Goal: Task Accomplishment & Management: Complete application form

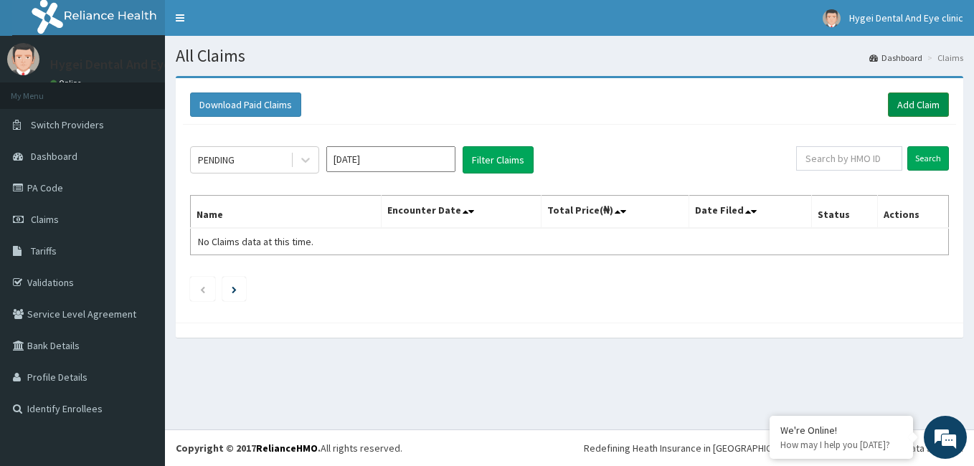
click at [940, 112] on link "Add Claim" at bounding box center [918, 104] width 61 height 24
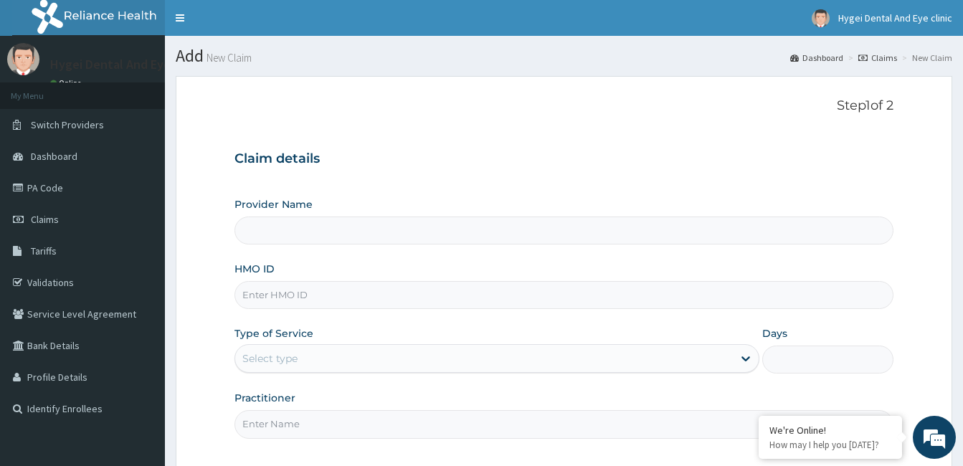
type input "Hygei Dental & Eye Clinic - Ikeja"
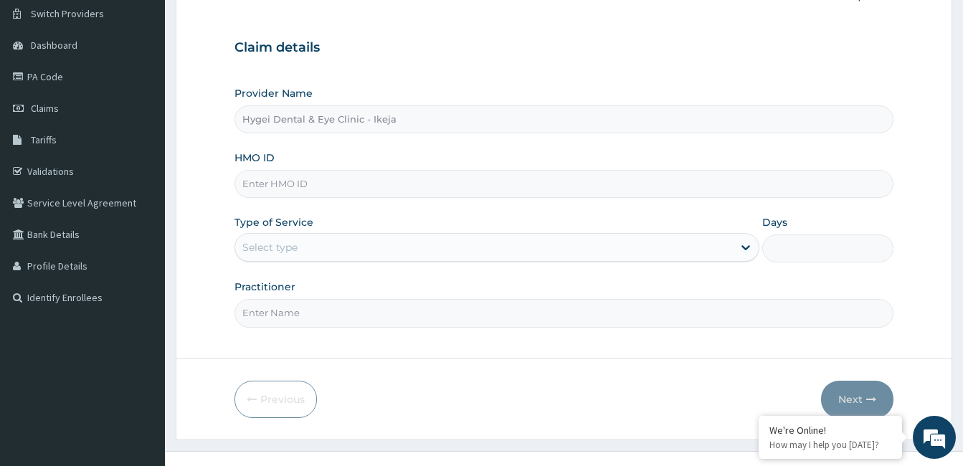
scroll to position [133, 0]
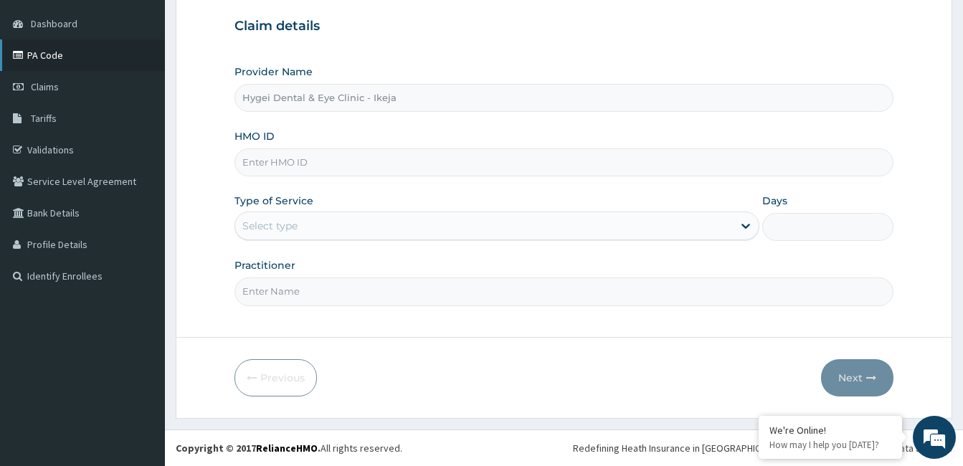
click at [105, 53] on link "PA Code" at bounding box center [82, 55] width 165 height 32
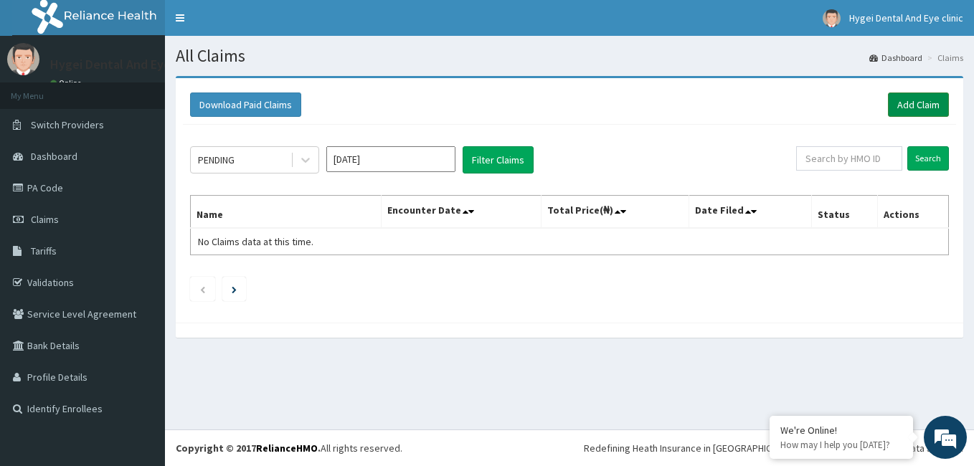
click at [932, 110] on link "Add Claim" at bounding box center [918, 104] width 61 height 24
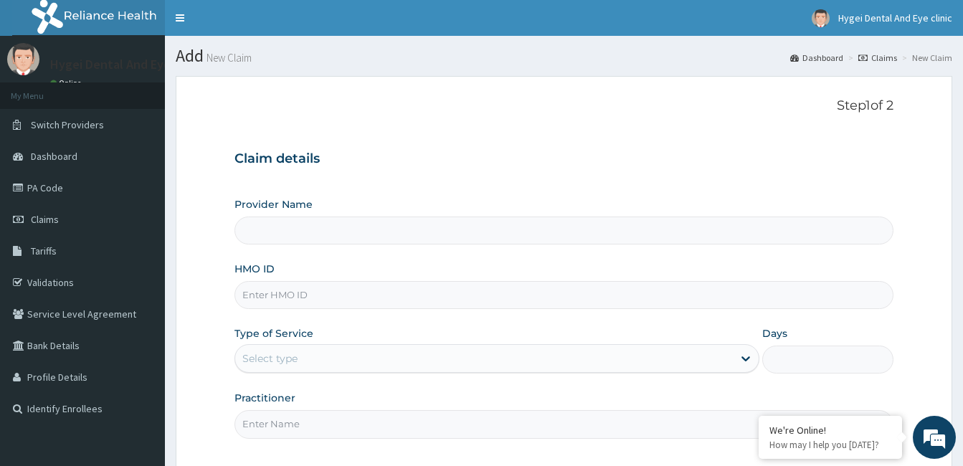
click at [293, 292] on input "HMO ID" at bounding box center [563, 295] width 659 height 28
type input "Hygei Dental & Eye Clinic - Ikeja"
type input "CSW/10032/A"
type input "DR LAMI"
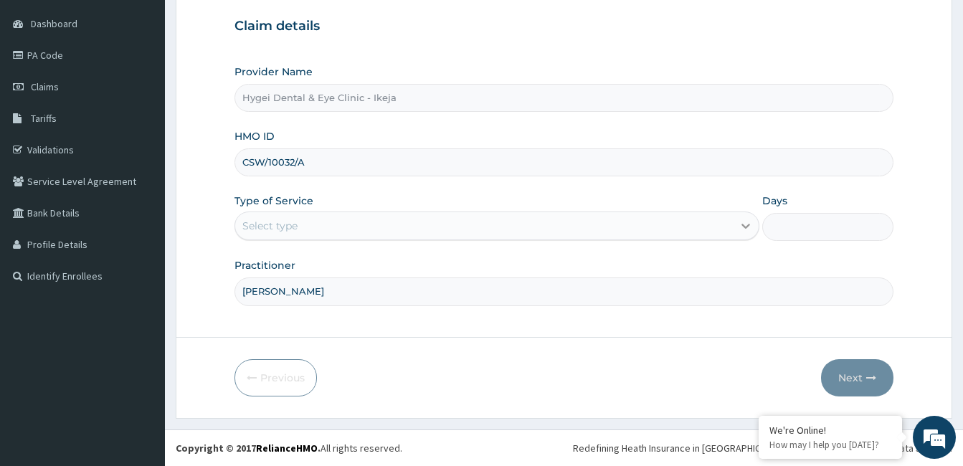
click at [741, 228] on icon at bounding box center [746, 226] width 14 height 14
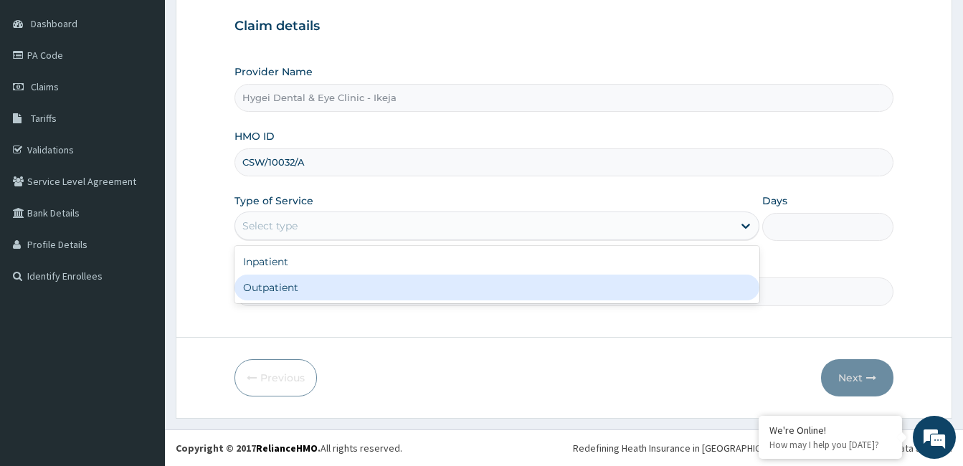
click at [680, 285] on div "Outpatient" at bounding box center [496, 288] width 525 height 26
type input "1"
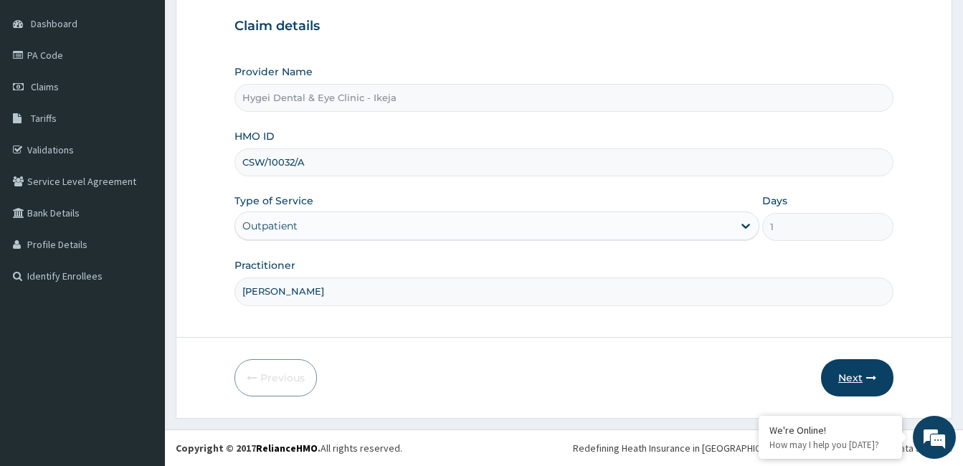
click at [855, 371] on button "Next" at bounding box center [857, 377] width 72 height 37
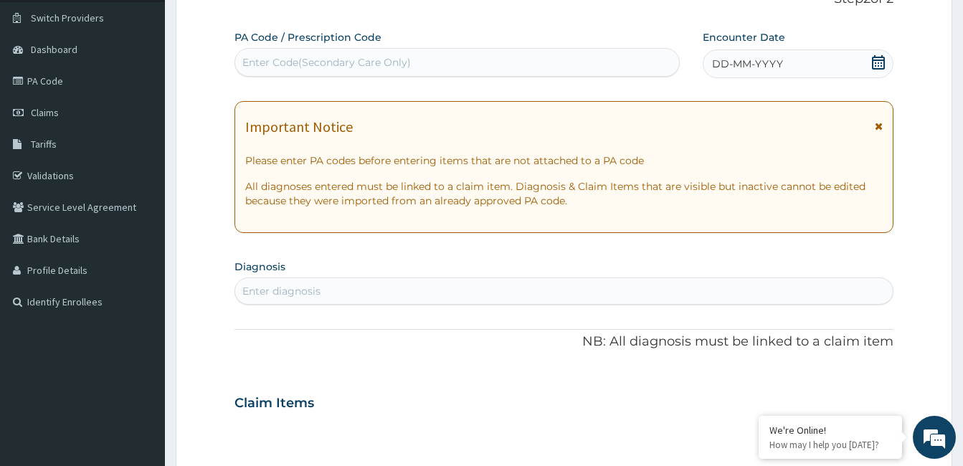
scroll to position [72, 0]
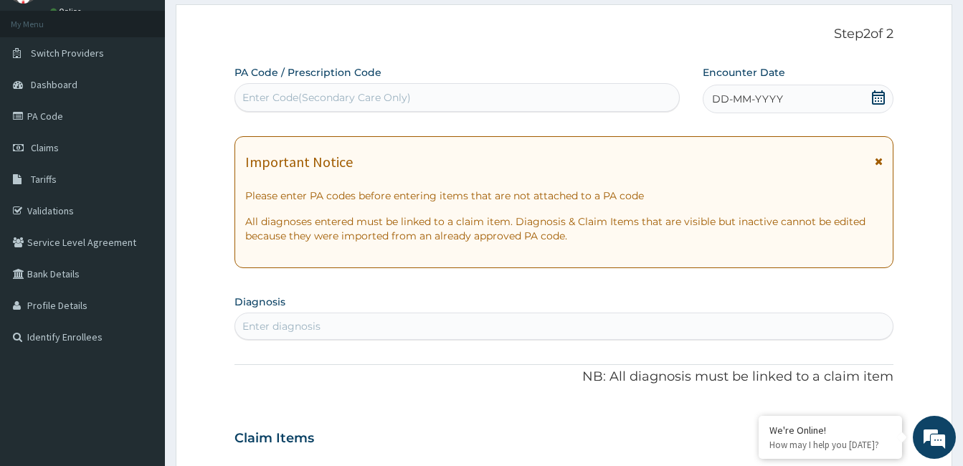
click at [290, 88] on div "Enter Code(Secondary Care Only)" at bounding box center [457, 97] width 444 height 23
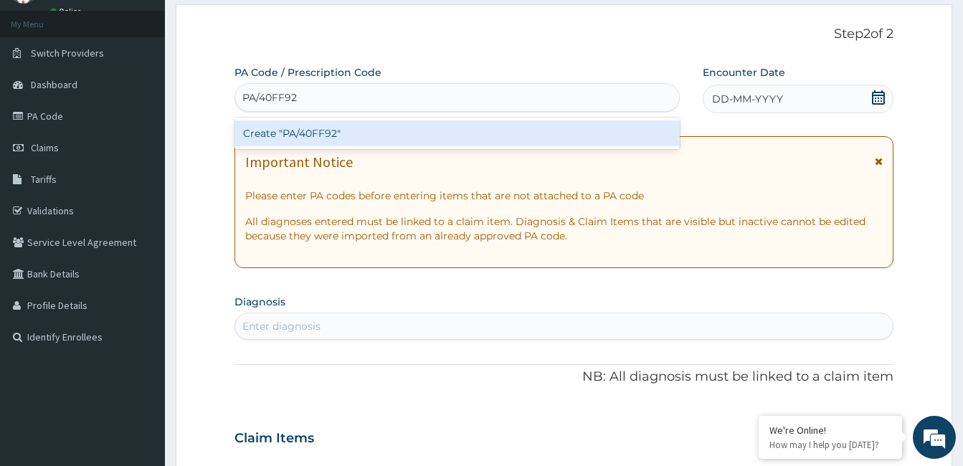
type input "PA/40FF92"
click at [879, 97] on div "PA Code / Prescription Code option Create "PA/40FF92" focused, 1 of 1. 1 result…" at bounding box center [563, 436] width 659 height 742
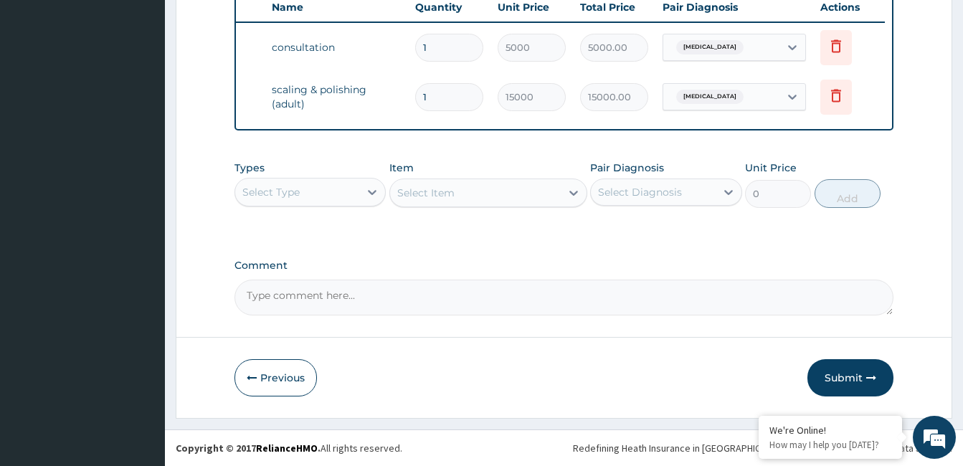
scroll to position [560, 0]
click at [853, 389] on button "Submit" at bounding box center [850, 377] width 86 height 37
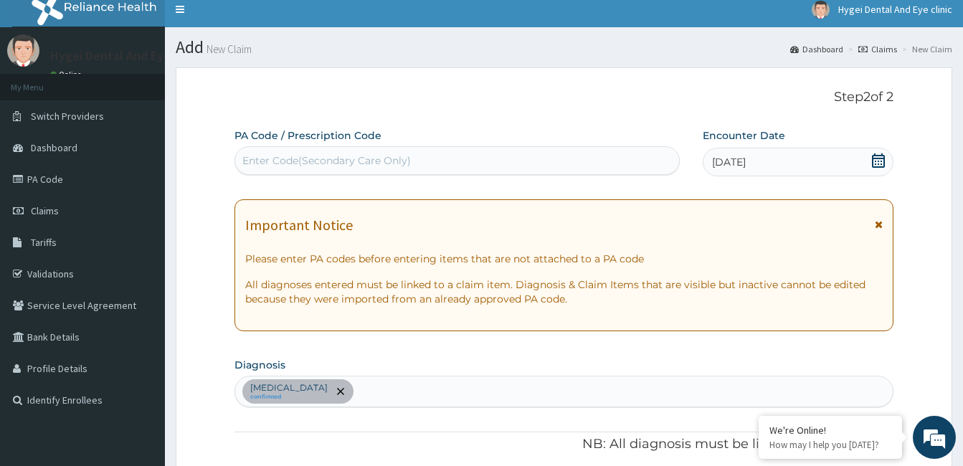
scroll to position [0, 0]
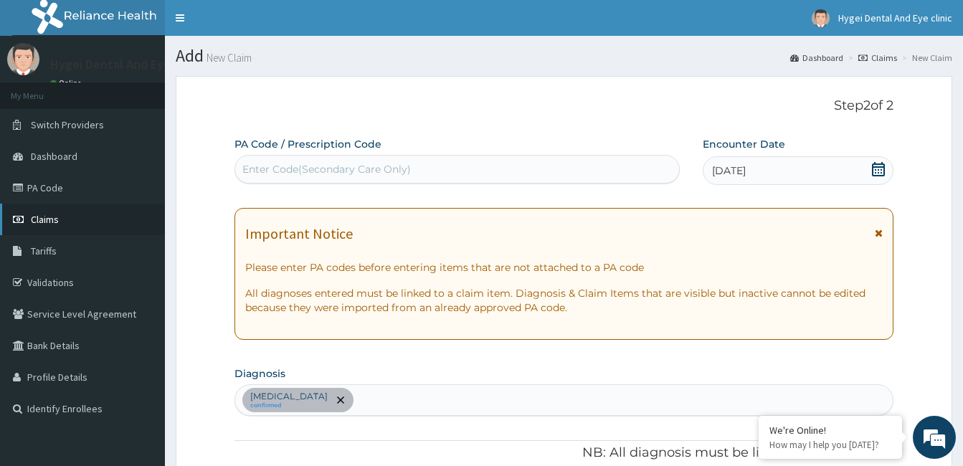
click at [27, 225] on link "Claims" at bounding box center [82, 220] width 165 height 32
click at [74, 220] on link "Claims" at bounding box center [82, 220] width 165 height 32
